Goal: Task Accomplishment & Management: Use online tool/utility

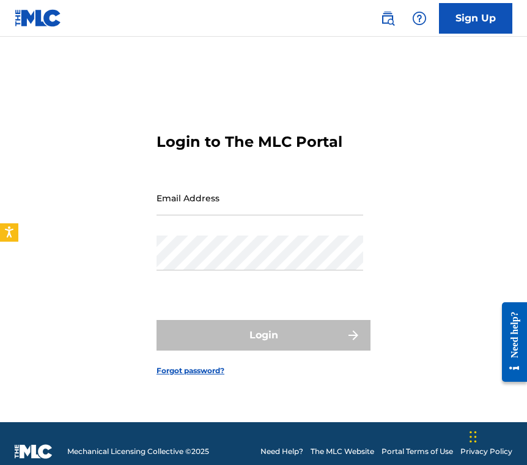
click at [212, 186] on input "Email Address" at bounding box center [260, 198] width 207 height 35
click at [194, 190] on input "Email Address" at bounding box center [260, 198] width 207 height 35
click at [174, 200] on input "Email Address" at bounding box center [260, 198] width 207 height 35
click at [201, 204] on input "Email Address" at bounding box center [260, 198] width 207 height 35
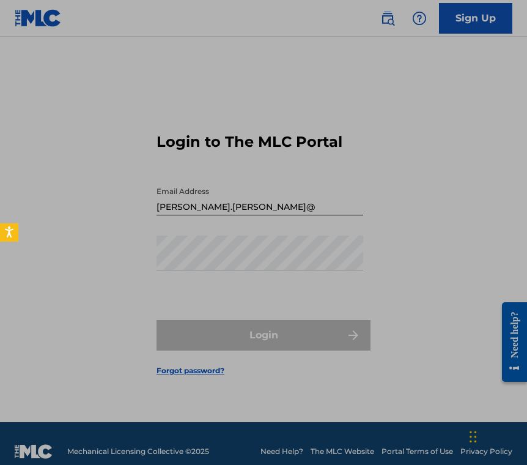
click at [228, 202] on input "[PERSON_NAME].[PERSON_NAME]@" at bounding box center [260, 198] width 207 height 35
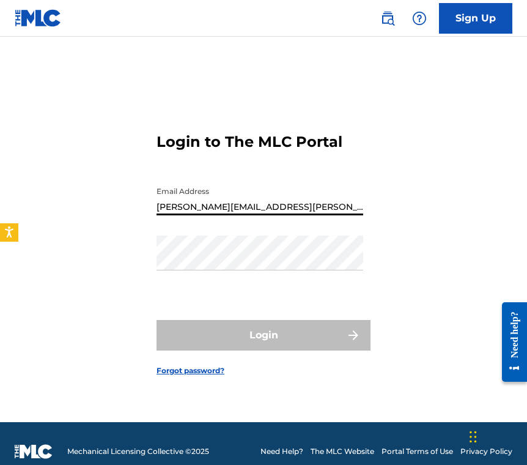
type input "[PERSON_NAME][EMAIL_ADDRESS][PERSON_NAME][PERSON_NAME][DOMAIN_NAME]"
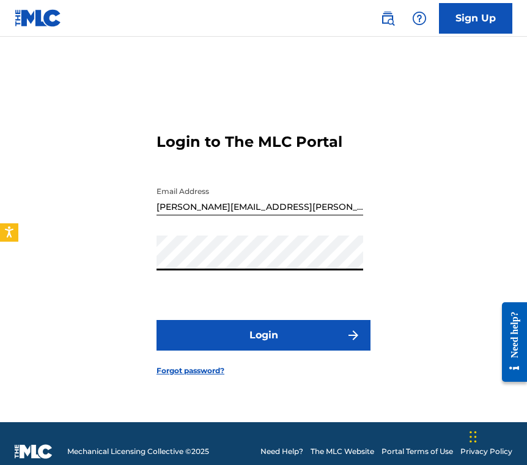
click at [247, 343] on button "Login" at bounding box center [264, 335] width 214 height 31
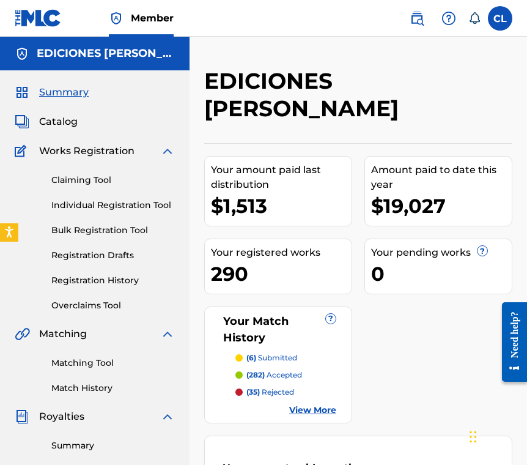
click at [73, 178] on link "Claiming Tool" at bounding box center [113, 180] width 124 height 13
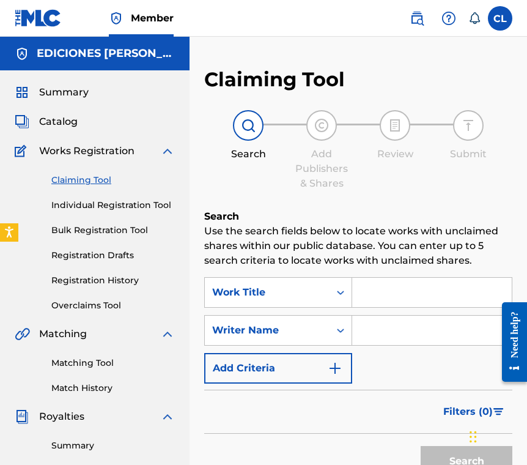
click at [370, 294] on input "Search Form" at bounding box center [432, 292] width 160 height 29
click at [365, 294] on input "Search Form" at bounding box center [432, 292] width 160 height 29
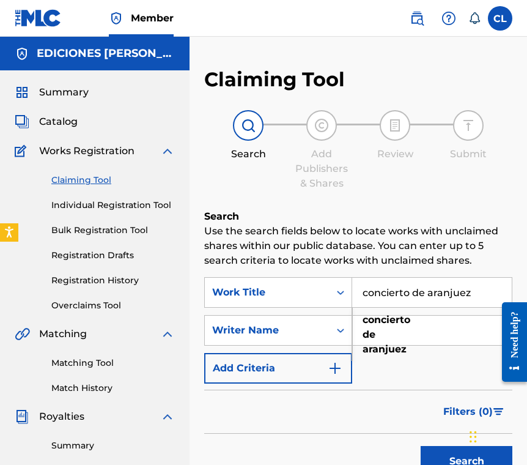
type input "concierto de aranjuez"
click at [357, 409] on div "Filters ( 0 )" at bounding box center [358, 412] width 308 height 44
click at [438, 452] on button "Search" at bounding box center [467, 461] width 92 height 31
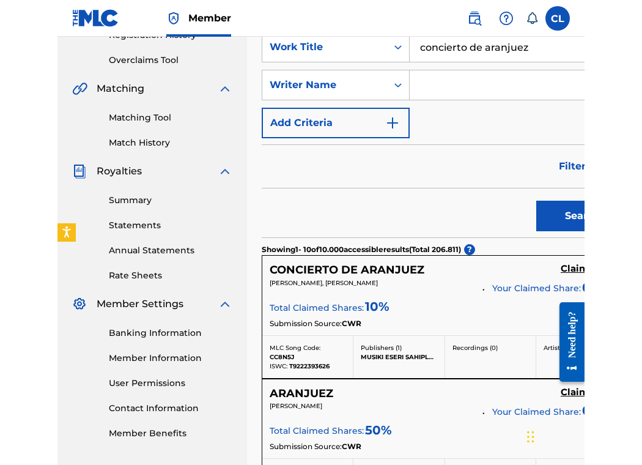
scroll to position [344, 0]
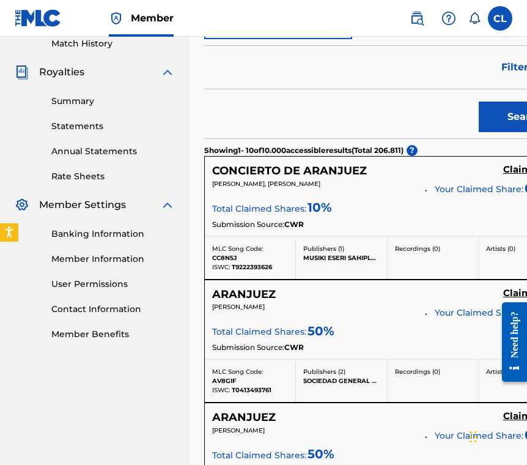
click at [385, 57] on div "Filters ( 0 )" at bounding box center [387, 67] width 367 height 44
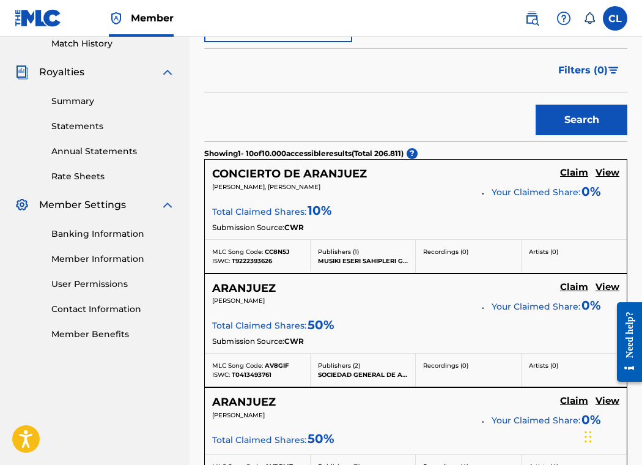
click at [350, 260] on p "MUSIKI ESERI SAHIPLERI GRUBU MESLEK BIRLIGI" at bounding box center [363, 260] width 91 height 9
click at [527, 173] on h5 "View" at bounding box center [608, 173] width 24 height 12
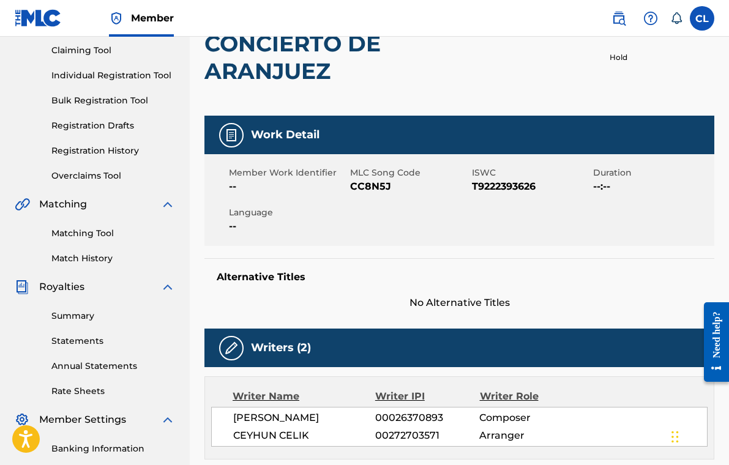
scroll to position [126, 0]
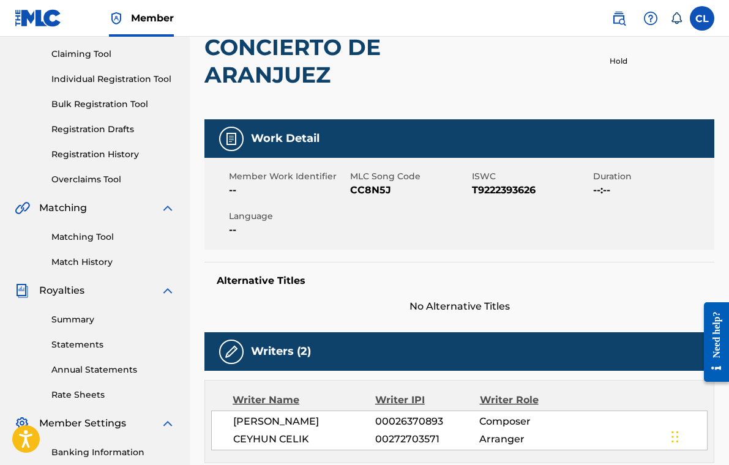
click at [81, 269] on div "Summary Catalog Works Registration Claiming Tool Individual Registration Tool B…" at bounding box center [95, 259] width 190 height 630
click at [80, 263] on link "Match History" at bounding box center [113, 262] width 124 height 13
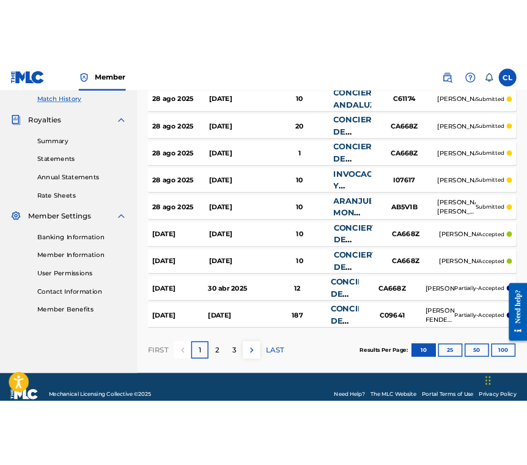
scroll to position [355, 0]
